Goal: Information Seeking & Learning: Learn about a topic

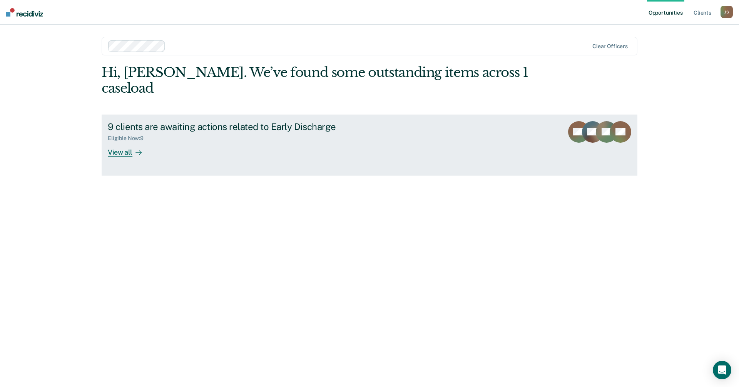
click at [132, 142] on div "View all" at bounding box center [129, 149] width 43 height 15
